Goal: Complete application form: Complete application form

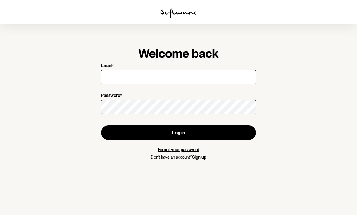
click at [211, 79] on input "Email *" at bounding box center [178, 77] width 155 height 15
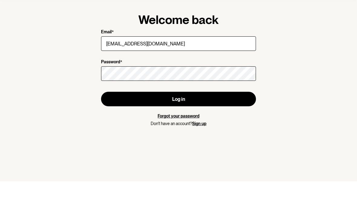
type input "[EMAIL_ADDRESS][DOMAIN_NAME]"
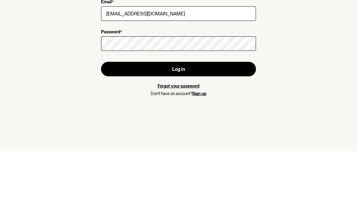
click at [241, 125] on button "Log in" at bounding box center [178, 132] width 155 height 15
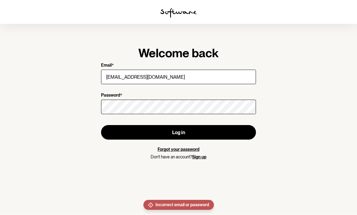
click at [200, 154] on link "Sign up" at bounding box center [199, 156] width 14 height 5
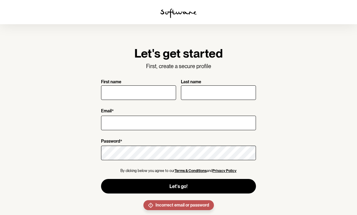
click at [160, 93] on input "First name" at bounding box center [138, 92] width 75 height 15
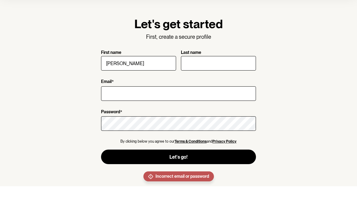
type input "[PERSON_NAME]"
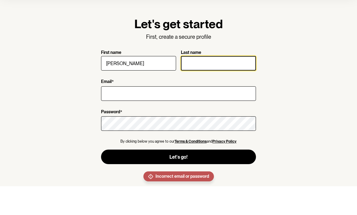
click at [223, 85] on input "Last name" at bounding box center [218, 92] width 75 height 15
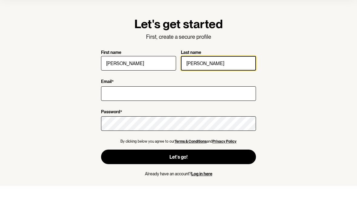
type input "[PERSON_NAME]"
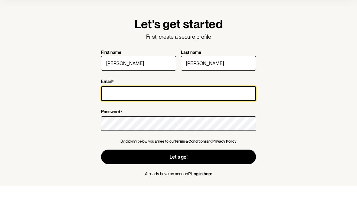
click at [223, 115] on input "Email *" at bounding box center [178, 122] width 155 height 15
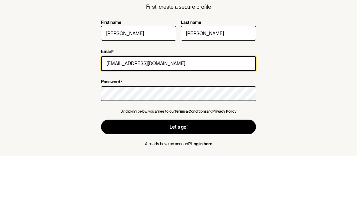
type input "[EMAIL_ADDRESS][DOMAIN_NAME]"
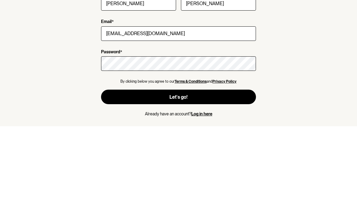
click at [230, 178] on button "Let's go!" at bounding box center [178, 185] width 155 height 15
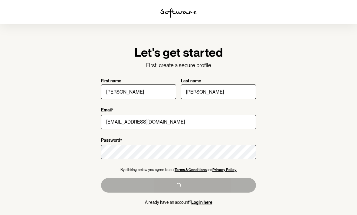
scroll to position [0, 0]
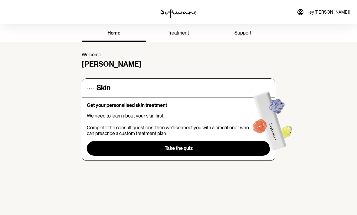
click at [258, 142] on img at bounding box center [272, 119] width 49 height 73
click at [252, 143] on img at bounding box center [272, 119] width 49 height 73
click at [253, 146] on img at bounding box center [272, 119] width 49 height 73
click at [183, 145] on span "Take the quiz" at bounding box center [178, 148] width 28 height 6
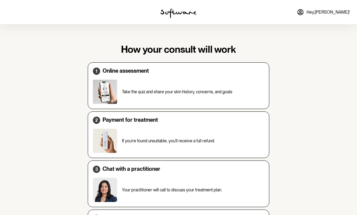
click at [237, 84] on div "Take the quiz and share your skin history, concerns, and goals" at bounding box center [178, 92] width 171 height 24
click at [191, 126] on div "2 Payment for treatment If you’re found unsuitable, you’ll receive a full refun…" at bounding box center [178, 134] width 181 height 47
click at [202, 0] on div at bounding box center [178, 12] width 119 height 24
